Goal: Find specific page/section: Find specific page/section

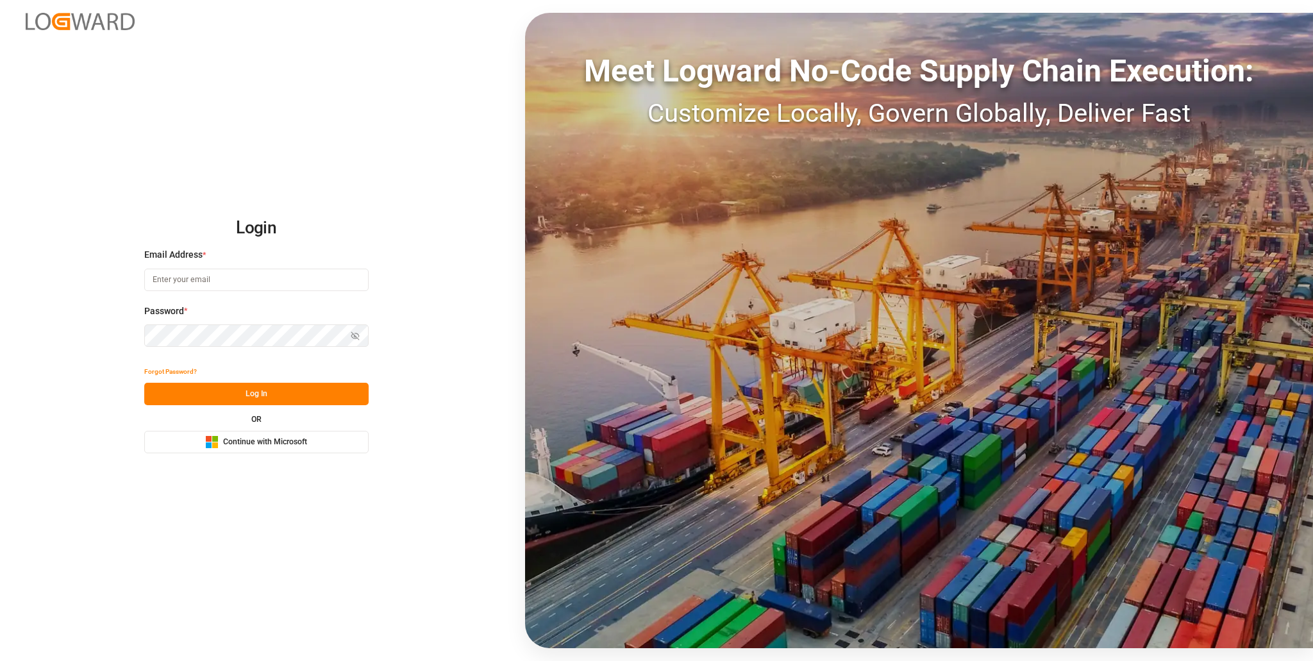
click at [260, 442] on span "Continue with Microsoft" at bounding box center [265, 442] width 84 height 12
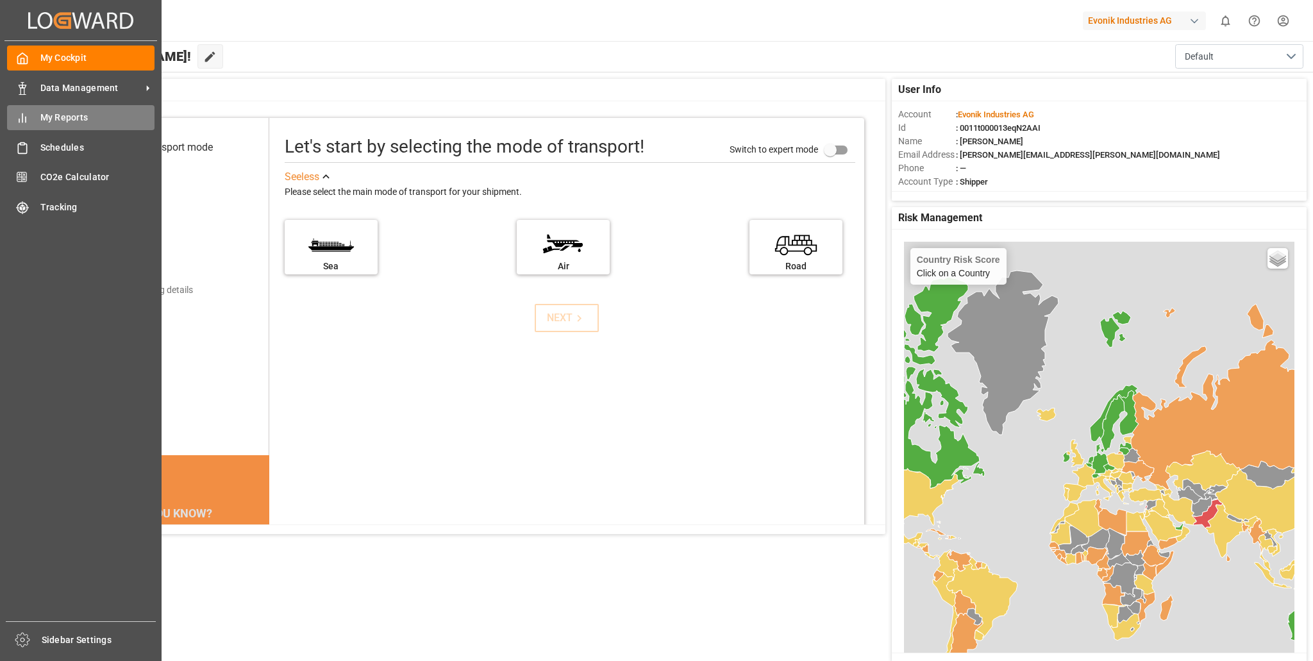
click at [37, 119] on div "My Reports My Reports" at bounding box center [80, 117] width 147 height 25
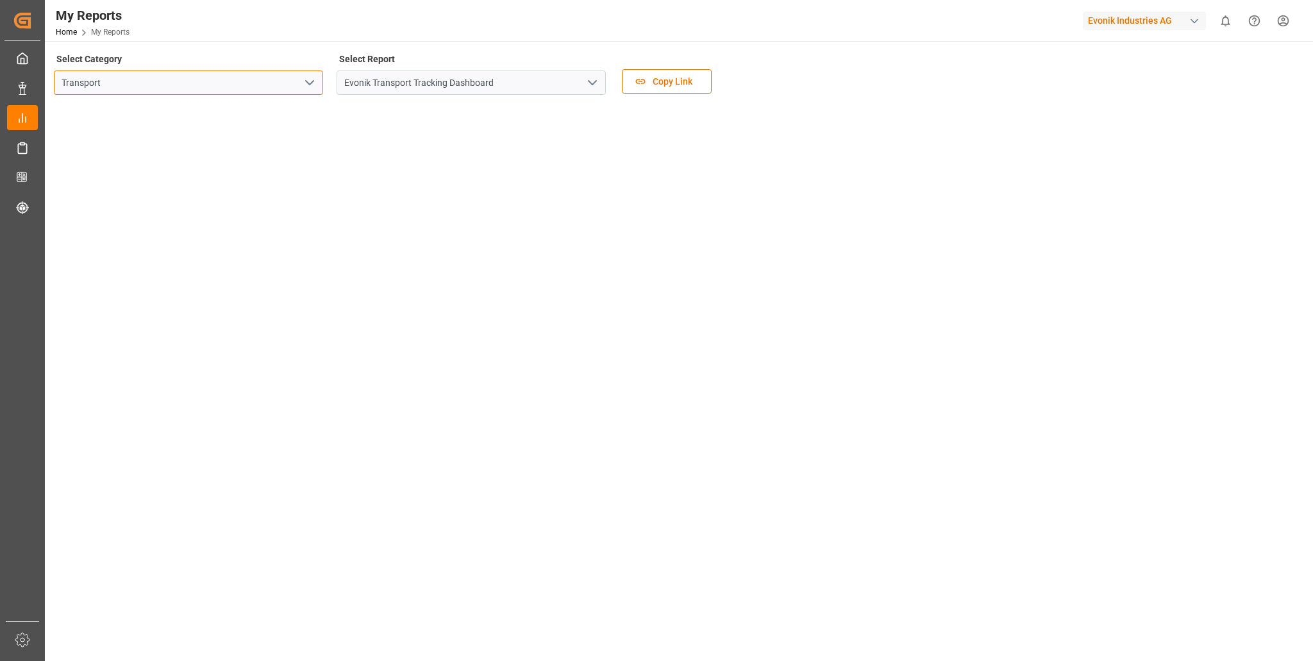
click at [279, 81] on input "Transport" at bounding box center [188, 83] width 269 height 24
click at [311, 81] on icon "open menu" at bounding box center [309, 82] width 15 height 15
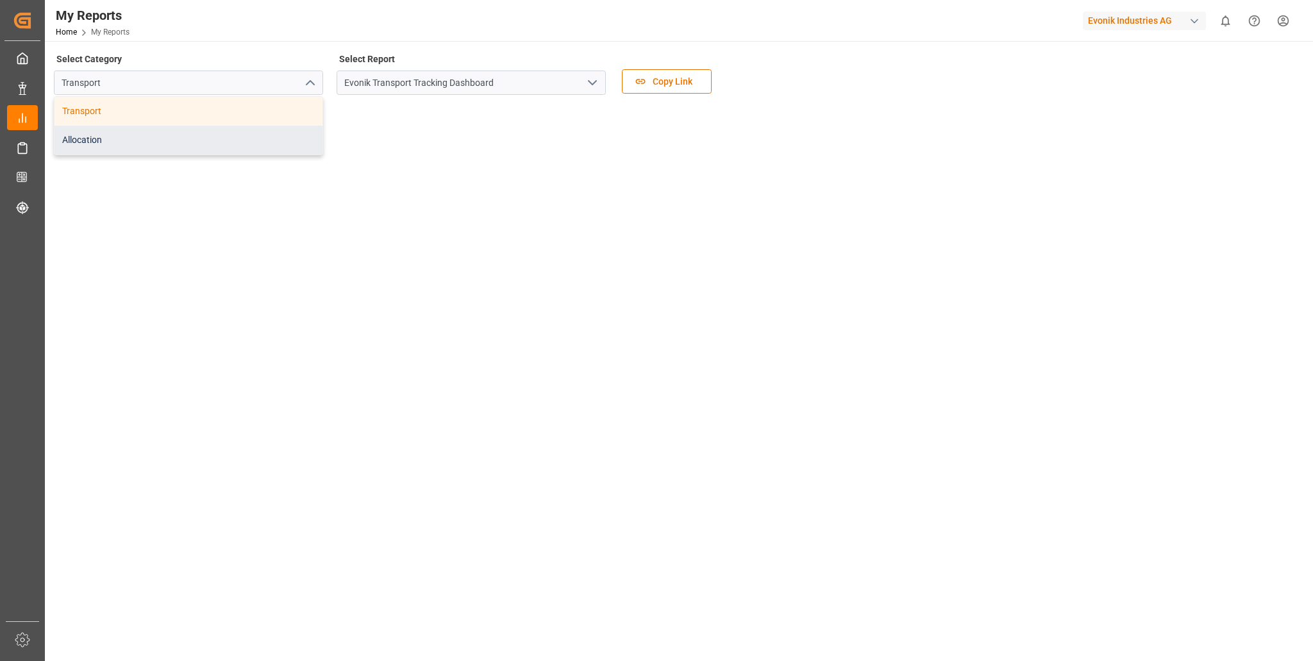
click at [170, 143] on div "Allocation" at bounding box center [188, 140] width 268 height 29
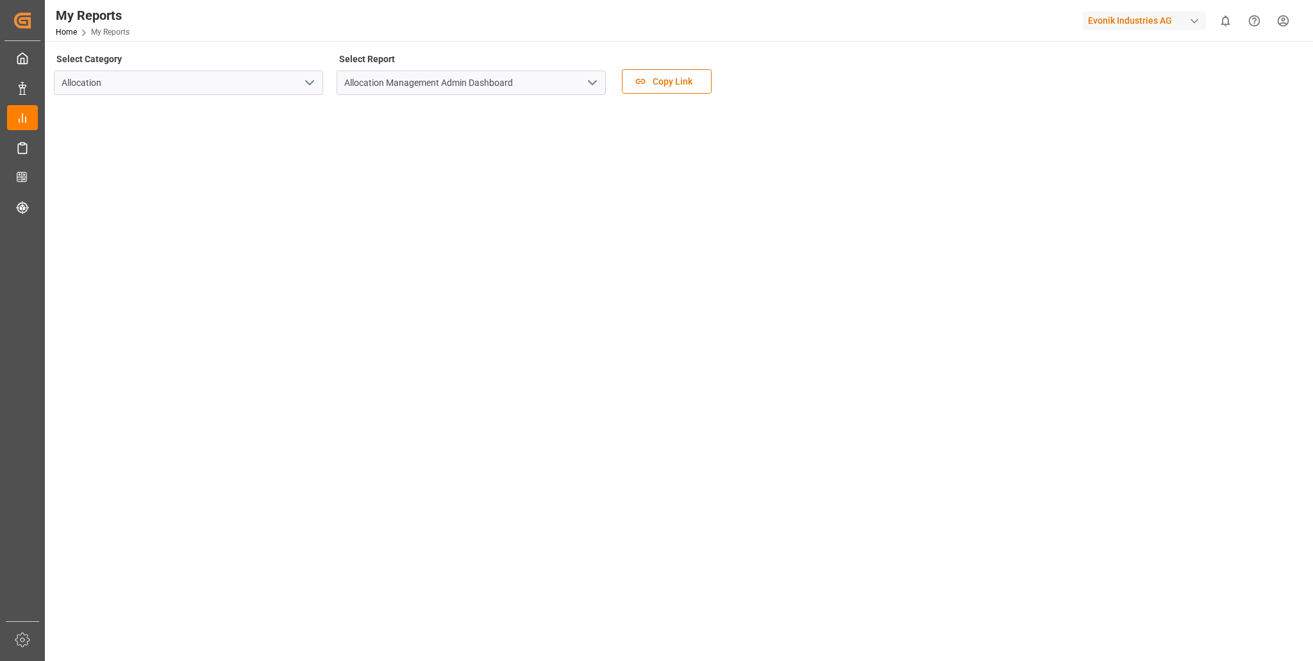
click at [592, 84] on polyline "open menu" at bounding box center [592, 83] width 8 height 4
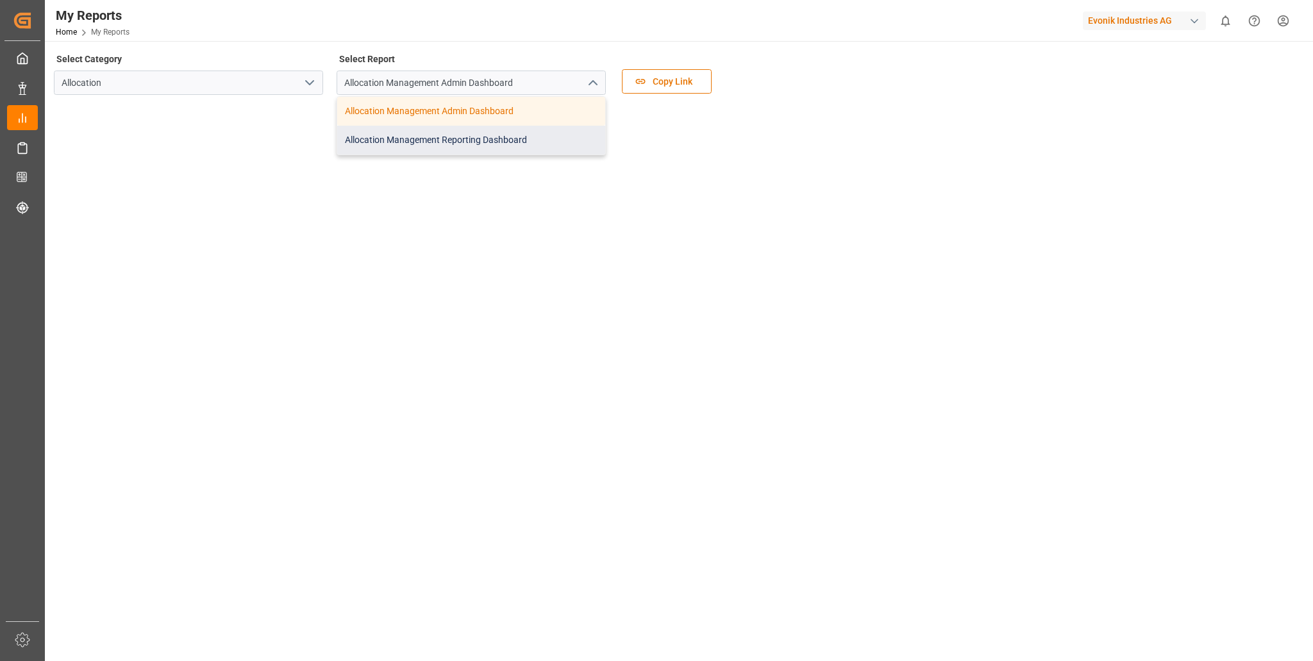
click at [448, 133] on div "Allocation Management Reporting Dashboard" at bounding box center [471, 140] width 268 height 29
